Goal: Contribute content: Contribute content

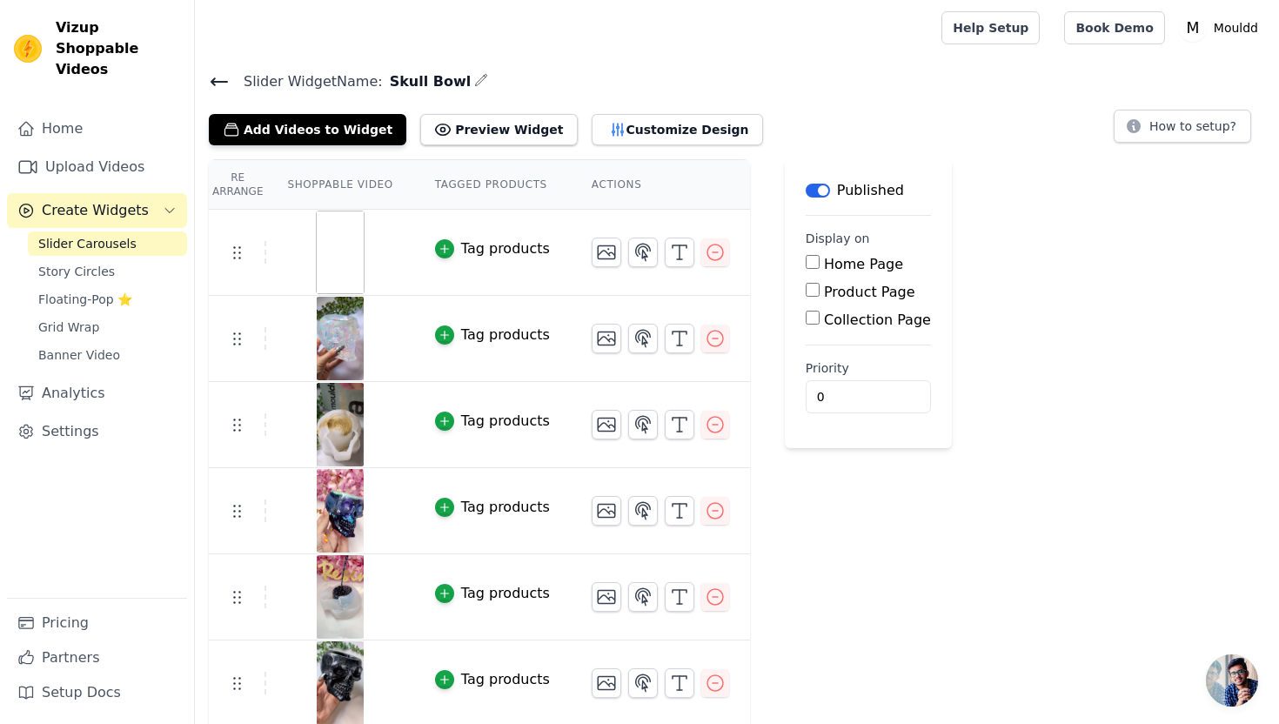
click at [125, 151] on link "Upload Videos" at bounding box center [97, 167] width 180 height 35
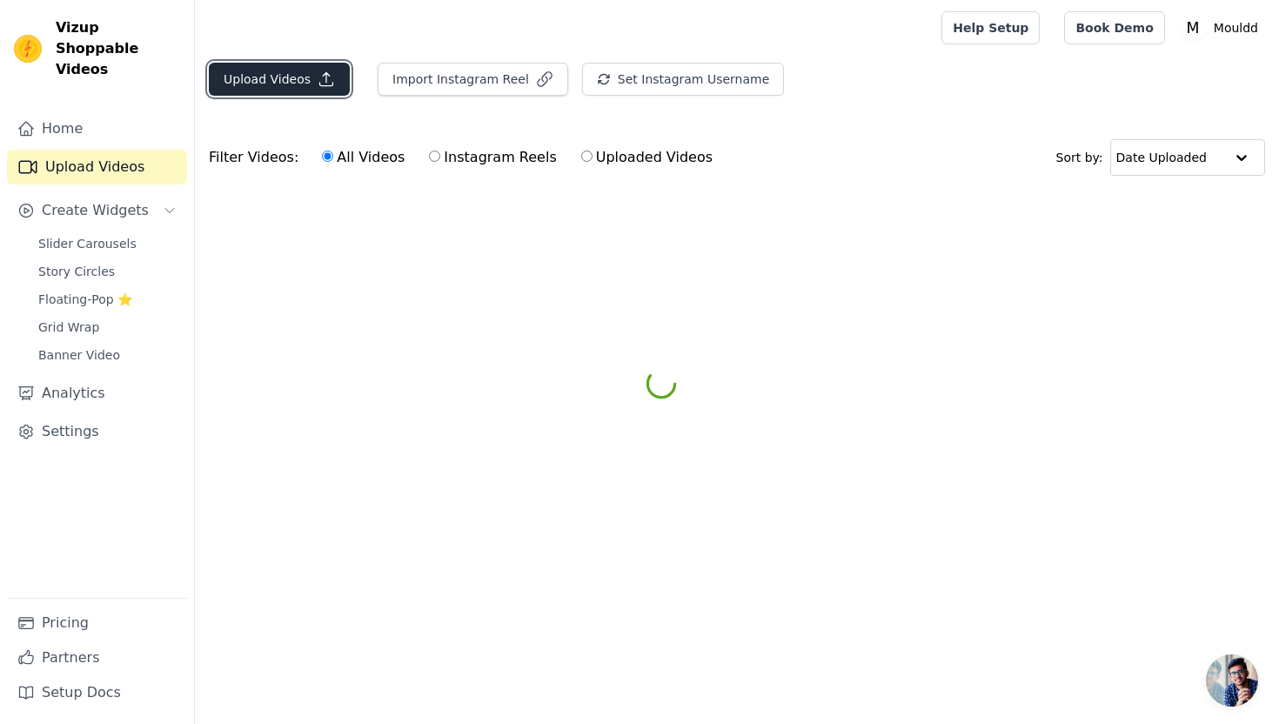
click at [314, 70] on button "Upload Videos" at bounding box center [279, 79] width 141 height 33
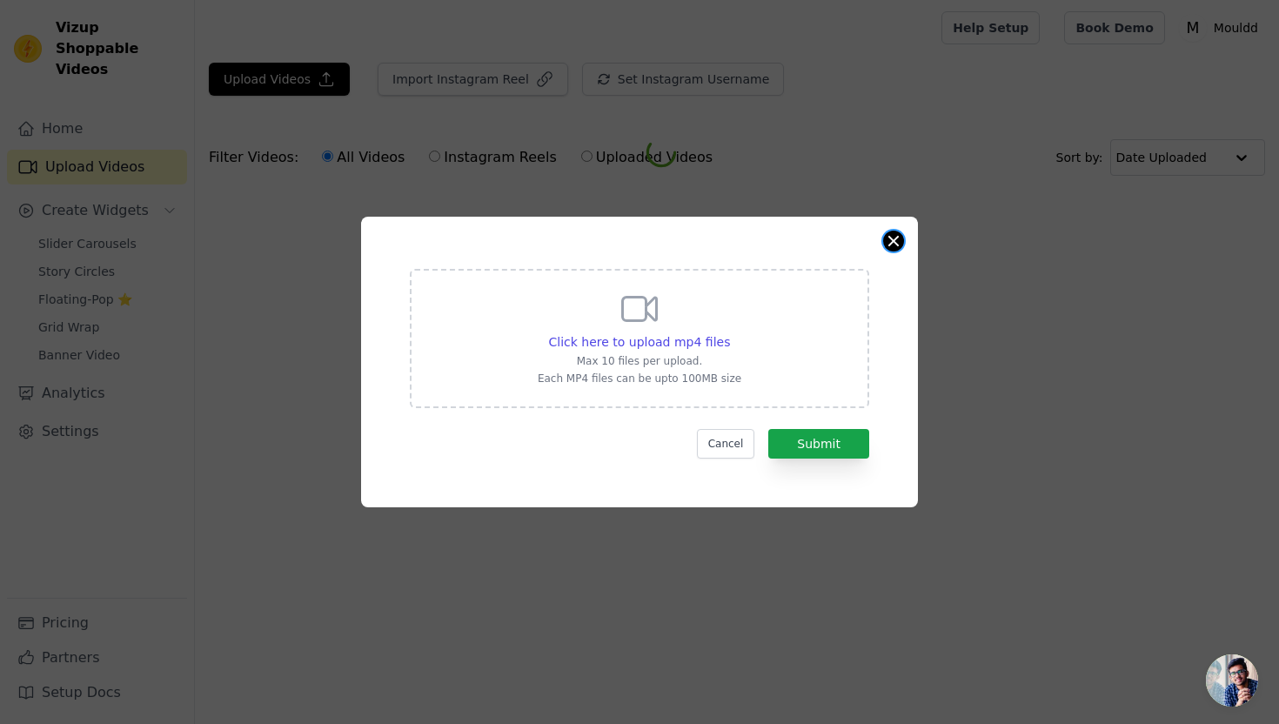
click at [890, 239] on button "Close modal" at bounding box center [893, 241] width 21 height 21
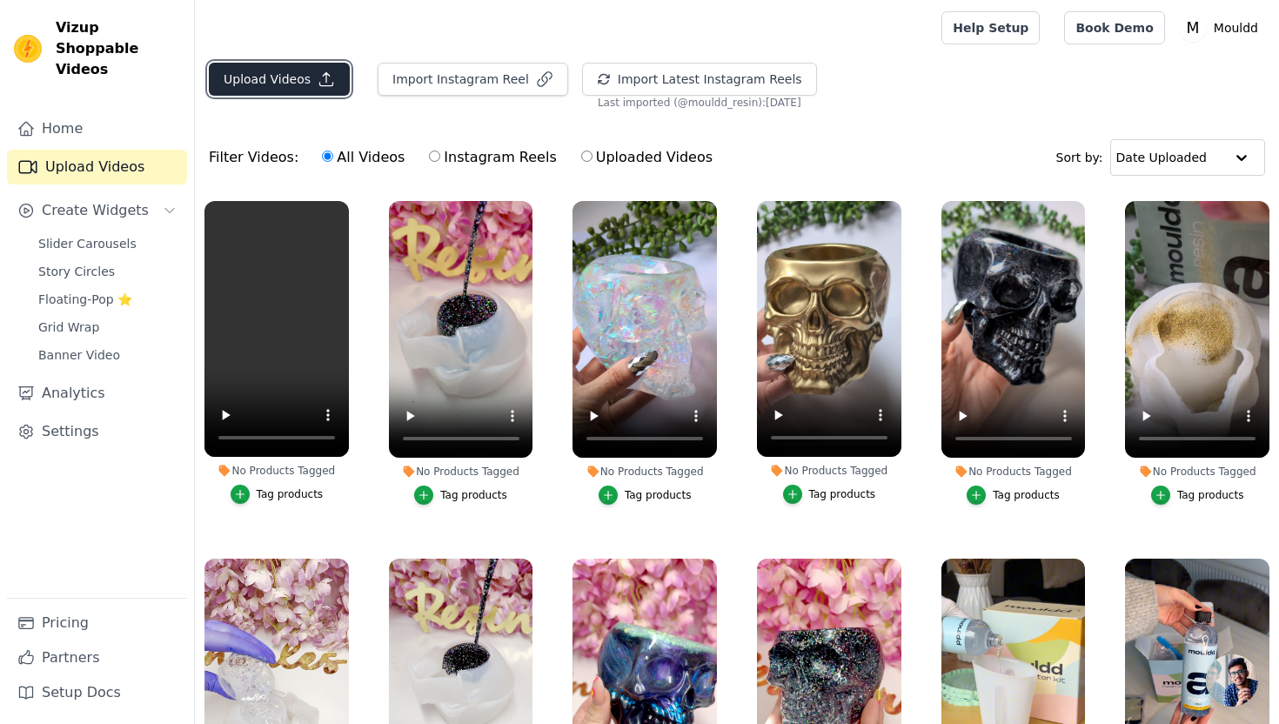
click at [318, 84] on icon "button" at bounding box center [326, 78] width 17 height 17
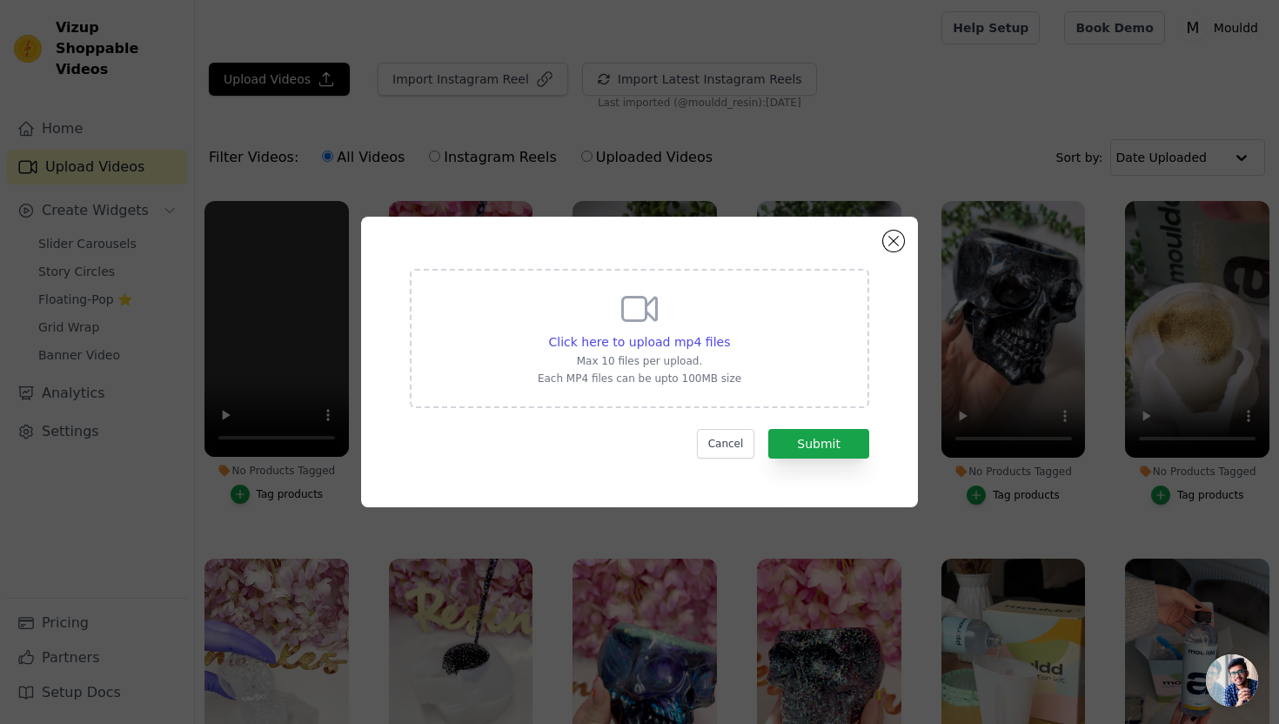
click at [518, 318] on div "Click here to upload mp4 files Max 10 files per upload. Each MP4 files can be u…" at bounding box center [639, 338] width 459 height 139
click at [729, 332] on input "Click here to upload mp4 files Max 10 files per upload. Each MP4 files can be u…" at bounding box center [729, 332] width 1 height 1
type input "C:\fakepath\Homepage Skull Reel.mp4"
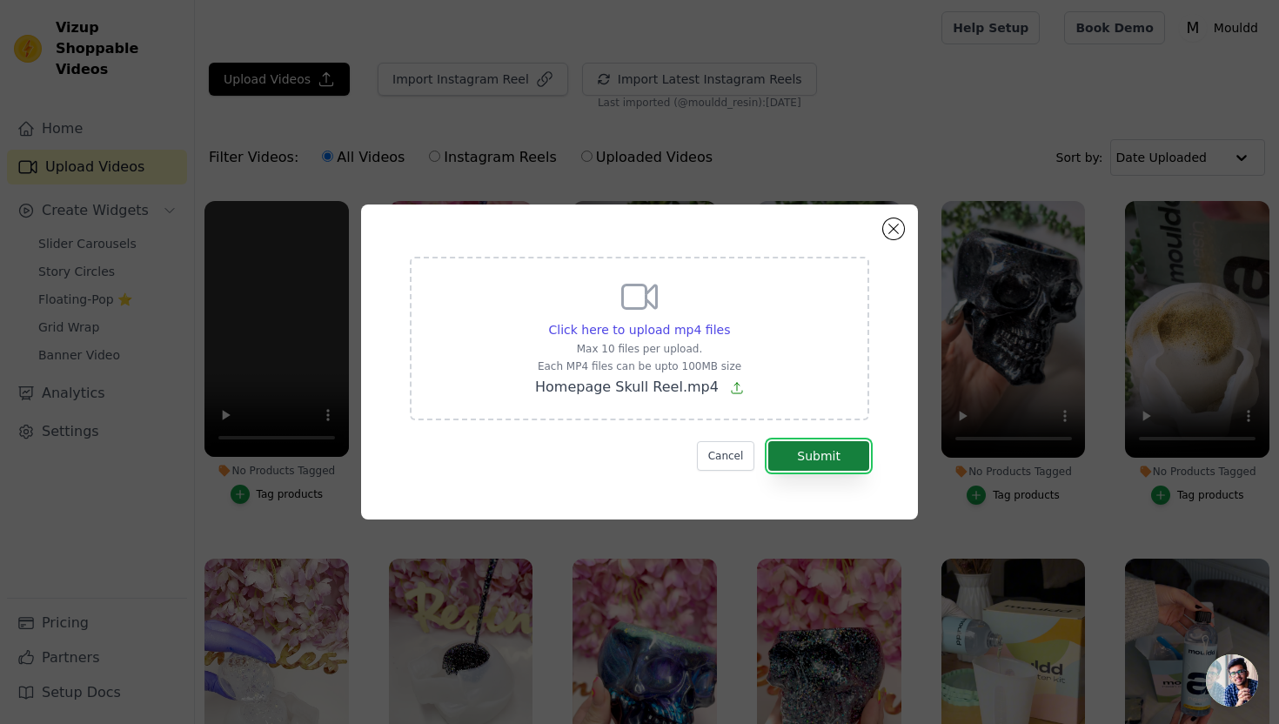
click at [830, 461] on button "Submit" at bounding box center [818, 456] width 101 height 30
